Goal: Task Accomplishment & Management: Manage account settings

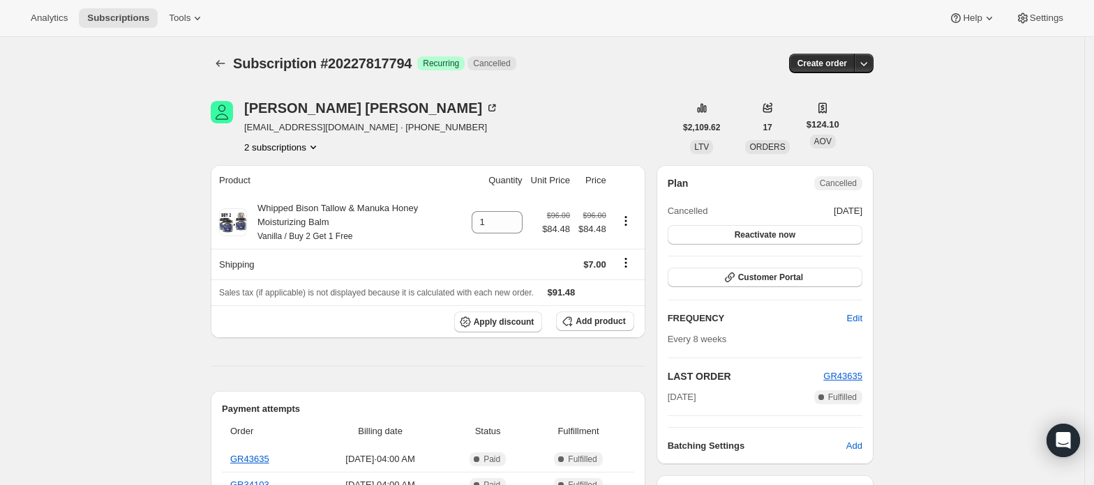
click at [308, 140] on button "2 subscriptions" at bounding box center [282, 147] width 76 height 14
click at [296, 187] on button "20227850562" at bounding box center [286, 197] width 105 height 22
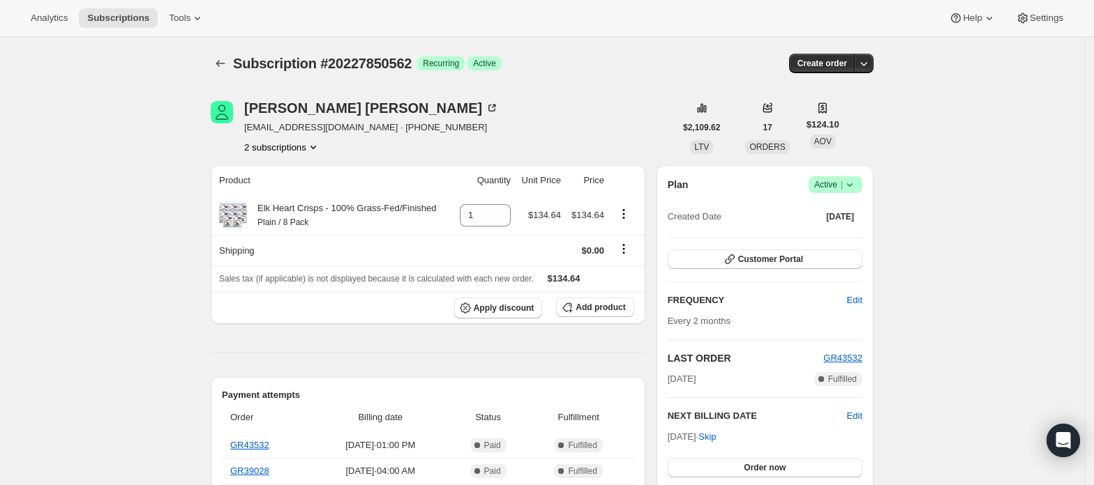
click at [834, 185] on span "Active |" at bounding box center [835, 185] width 43 height 14
click at [820, 232] on span "Cancel subscription" at bounding box center [840, 236] width 79 height 10
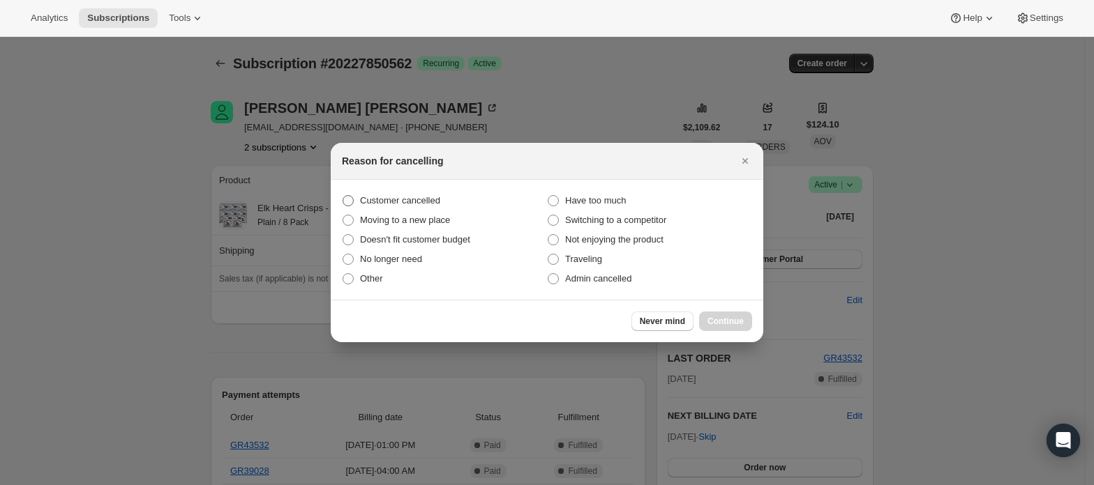
click at [391, 199] on span "Customer cancelled" at bounding box center [400, 200] width 80 height 10
click at [343, 196] on input "Customer cancelled" at bounding box center [342, 195] width 1 height 1
radio input "true"
click at [707, 317] on button "Continue" at bounding box center [725, 322] width 53 height 20
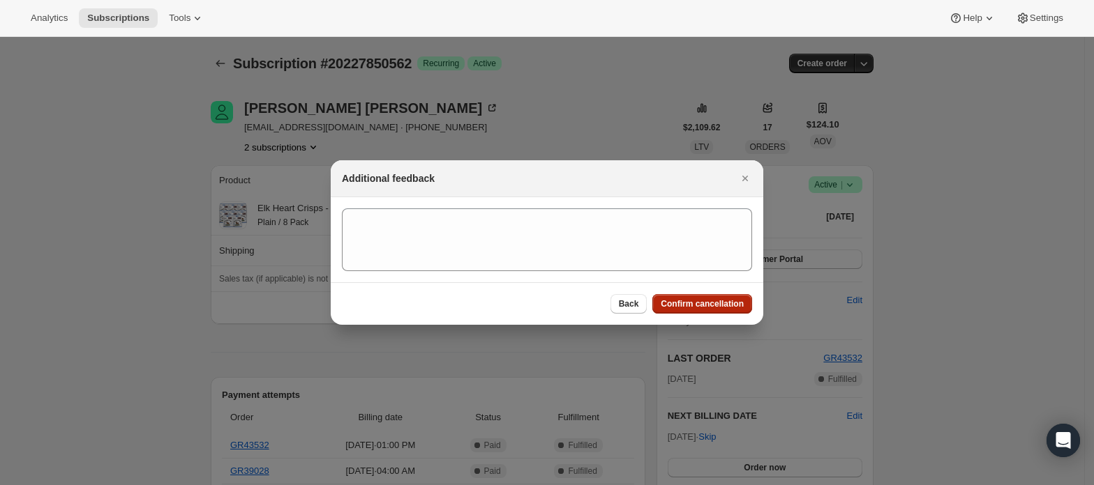
click at [713, 305] on span "Confirm cancellation" at bounding box center [702, 304] width 83 height 11
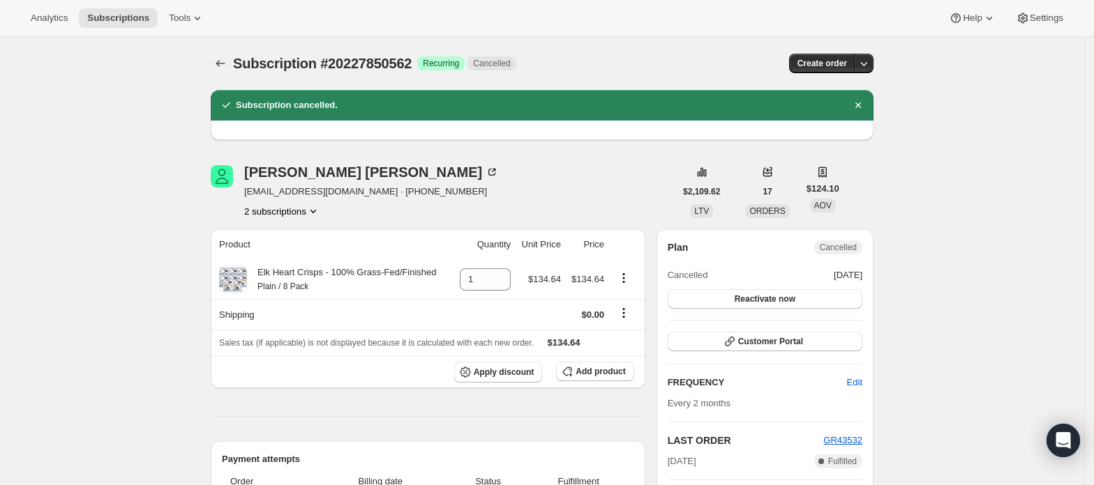
click at [263, 216] on button "2 subscriptions" at bounding box center [282, 211] width 76 height 14
click at [283, 229] on button "20227817794" at bounding box center [286, 237] width 105 height 22
